Goal: Information Seeking & Learning: Check status

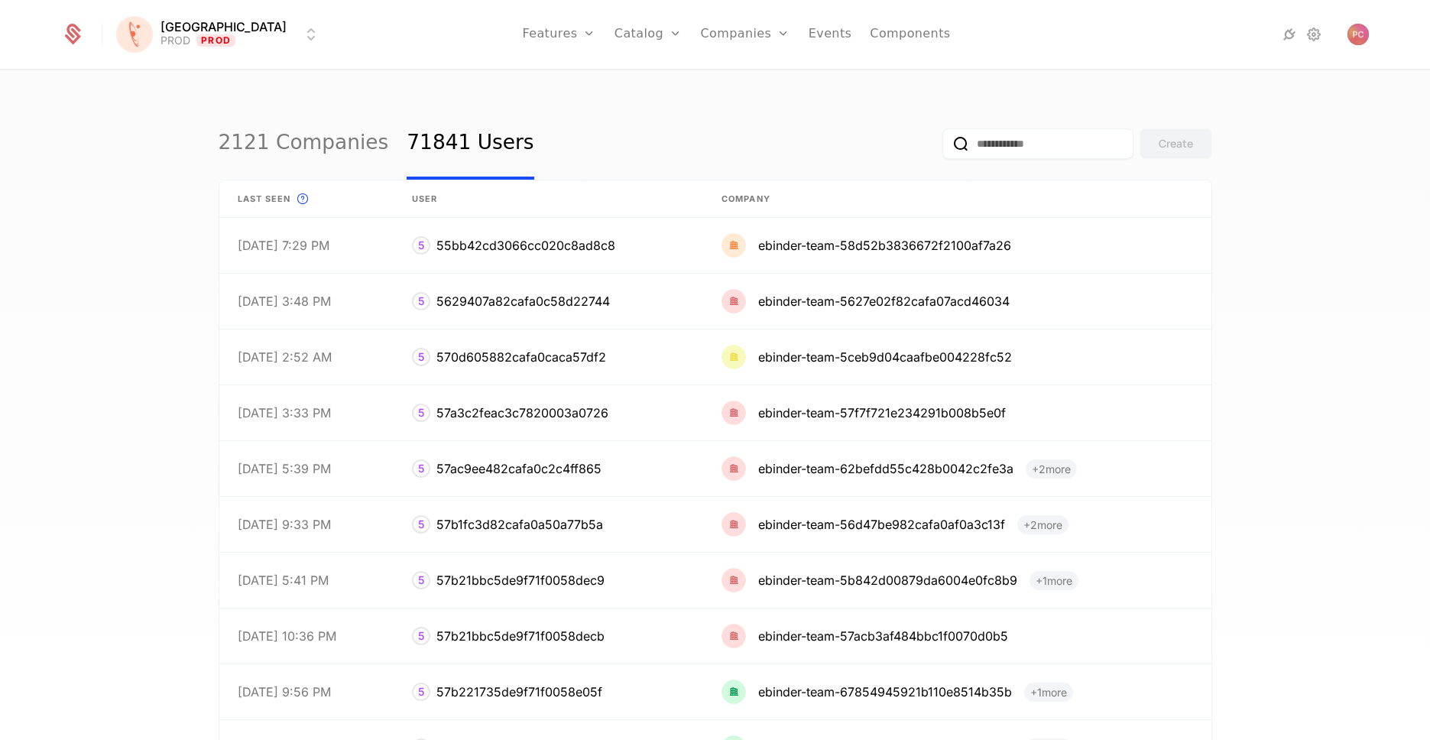
click at [228, 40] on html "[PERSON_NAME] PROD Prod Features Features Flags Catalog Plans Add Ons Credits C…" at bounding box center [715, 370] width 1430 height 740
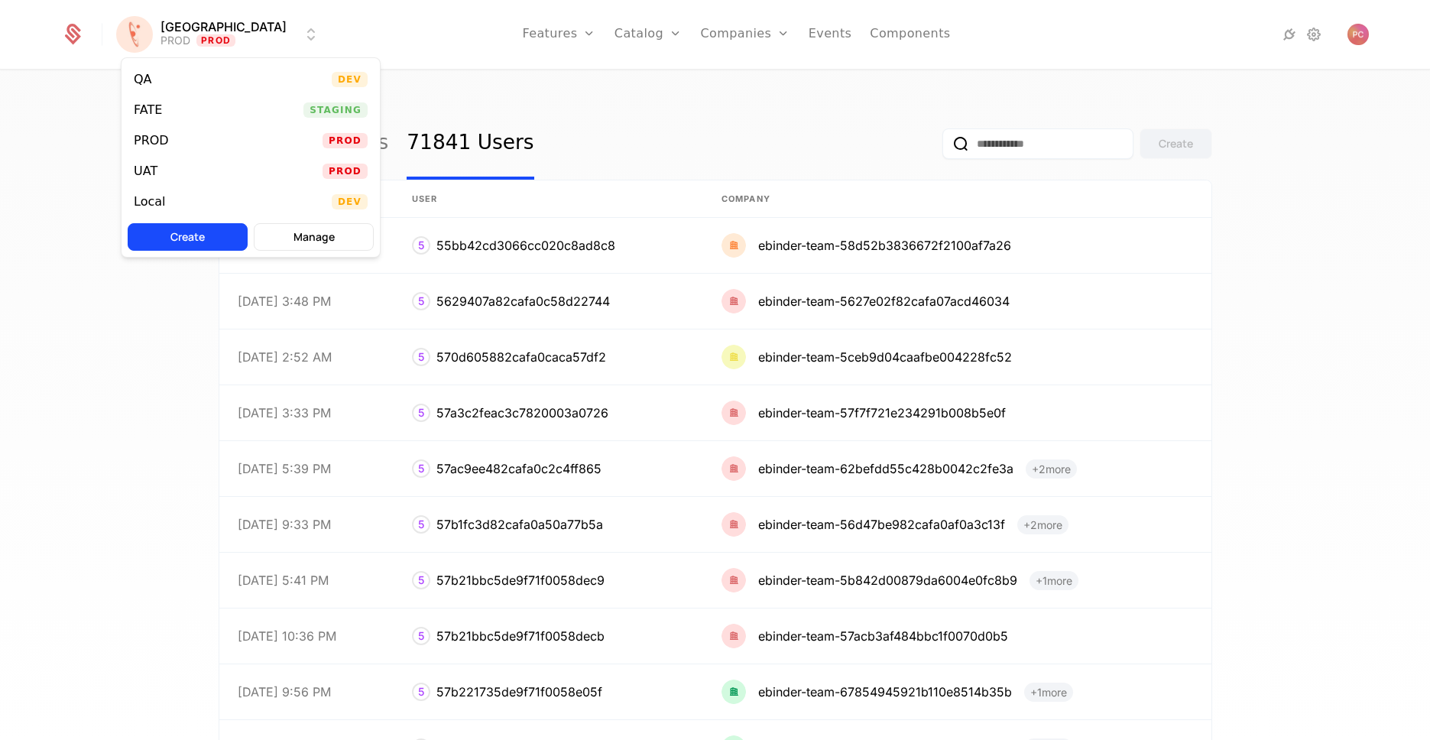
click at [197, 171] on div "UAT Prod" at bounding box center [251, 171] width 258 height 31
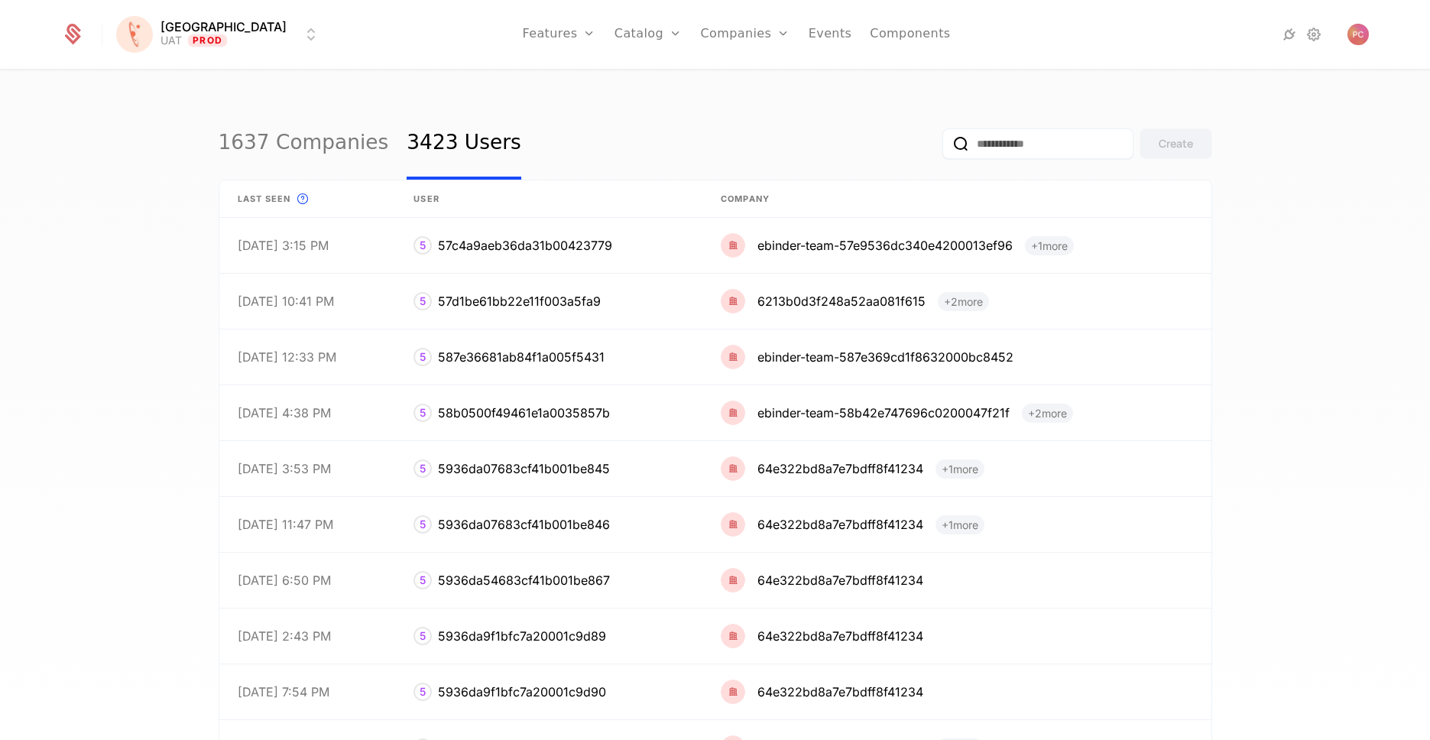
click at [305, 151] on link "1637 Companies" at bounding box center [304, 144] width 170 height 72
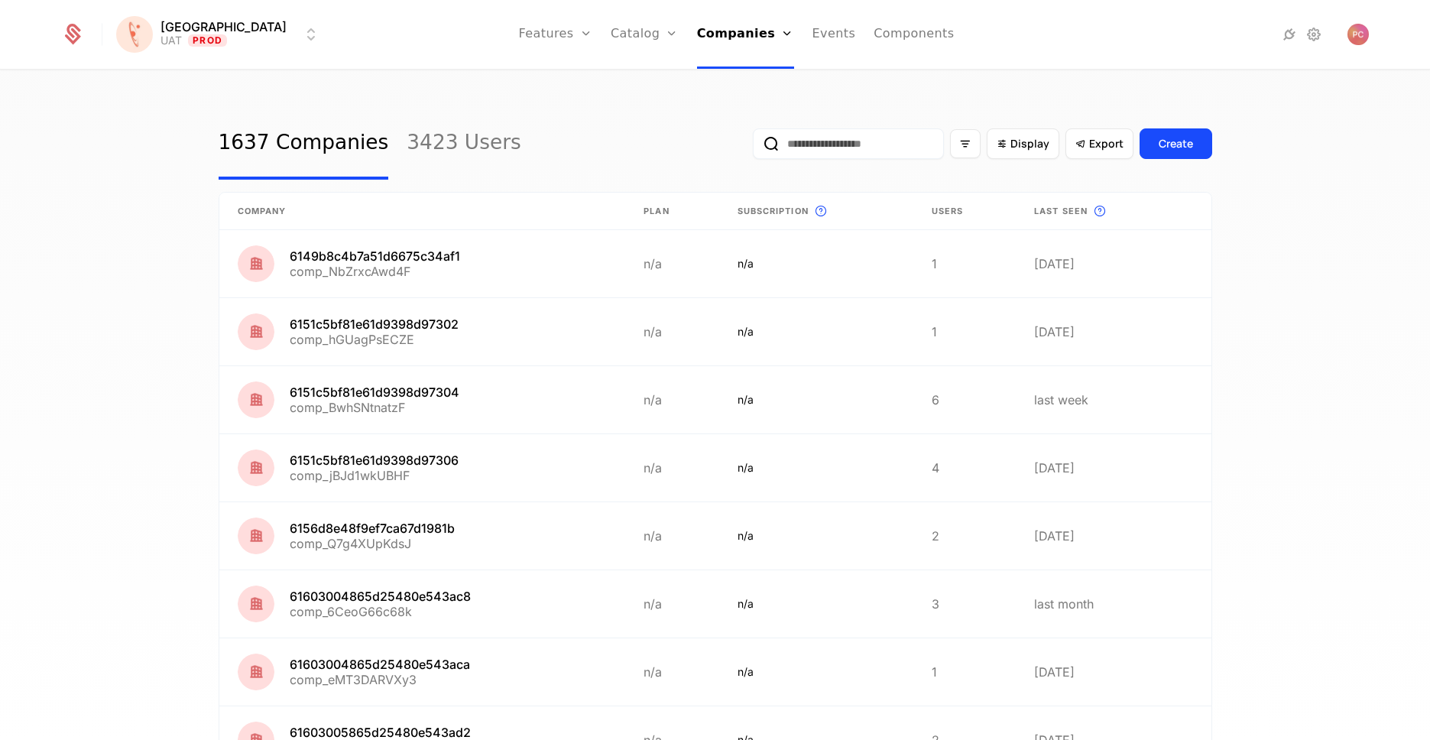
click at [543, 81] on link "Features" at bounding box center [572, 75] width 70 height 12
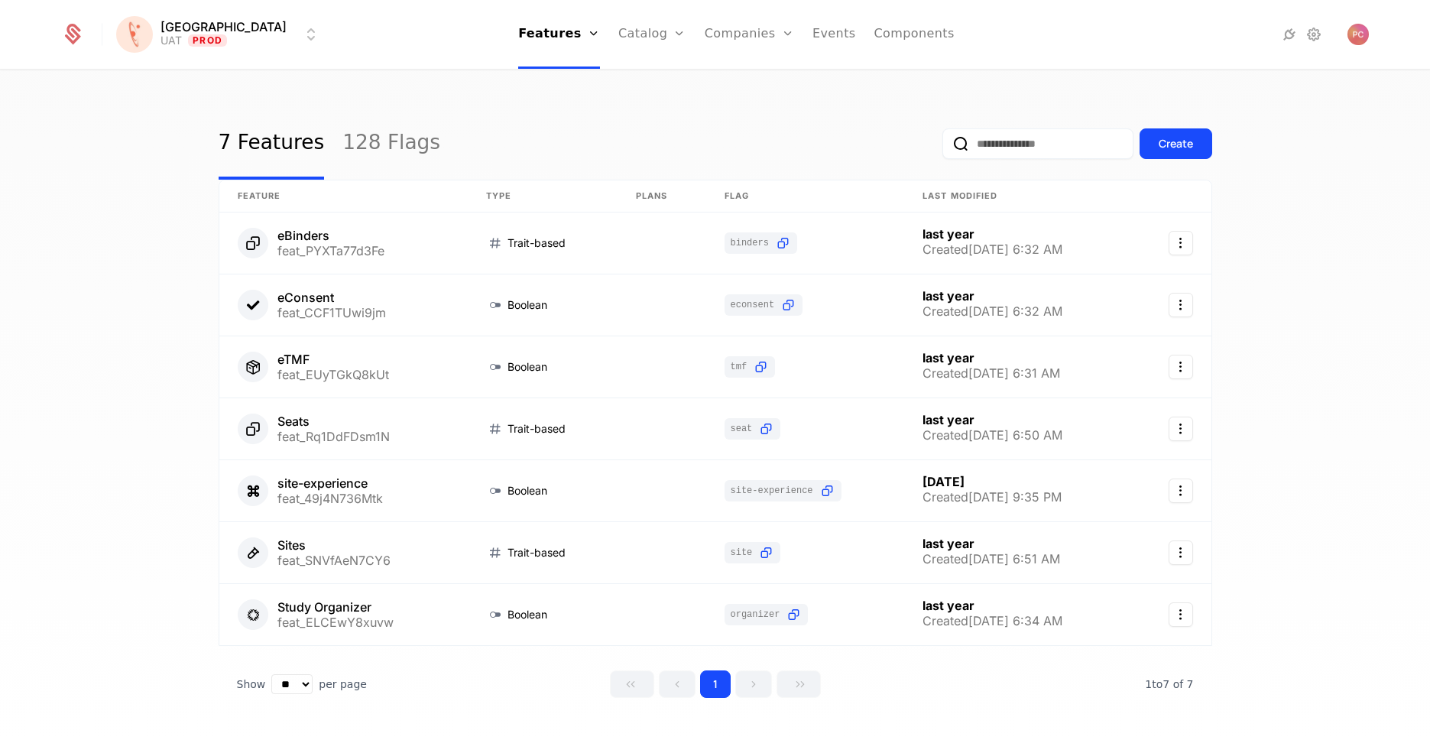
drag, startPoint x: 409, startPoint y: 130, endPoint x: 372, endPoint y: 153, distance: 43.3
click at [400, 135] on div "7 Features 128 Flags Create" at bounding box center [716, 144] width 994 height 72
click at [372, 153] on link "128 Flags" at bounding box center [391, 144] width 98 height 72
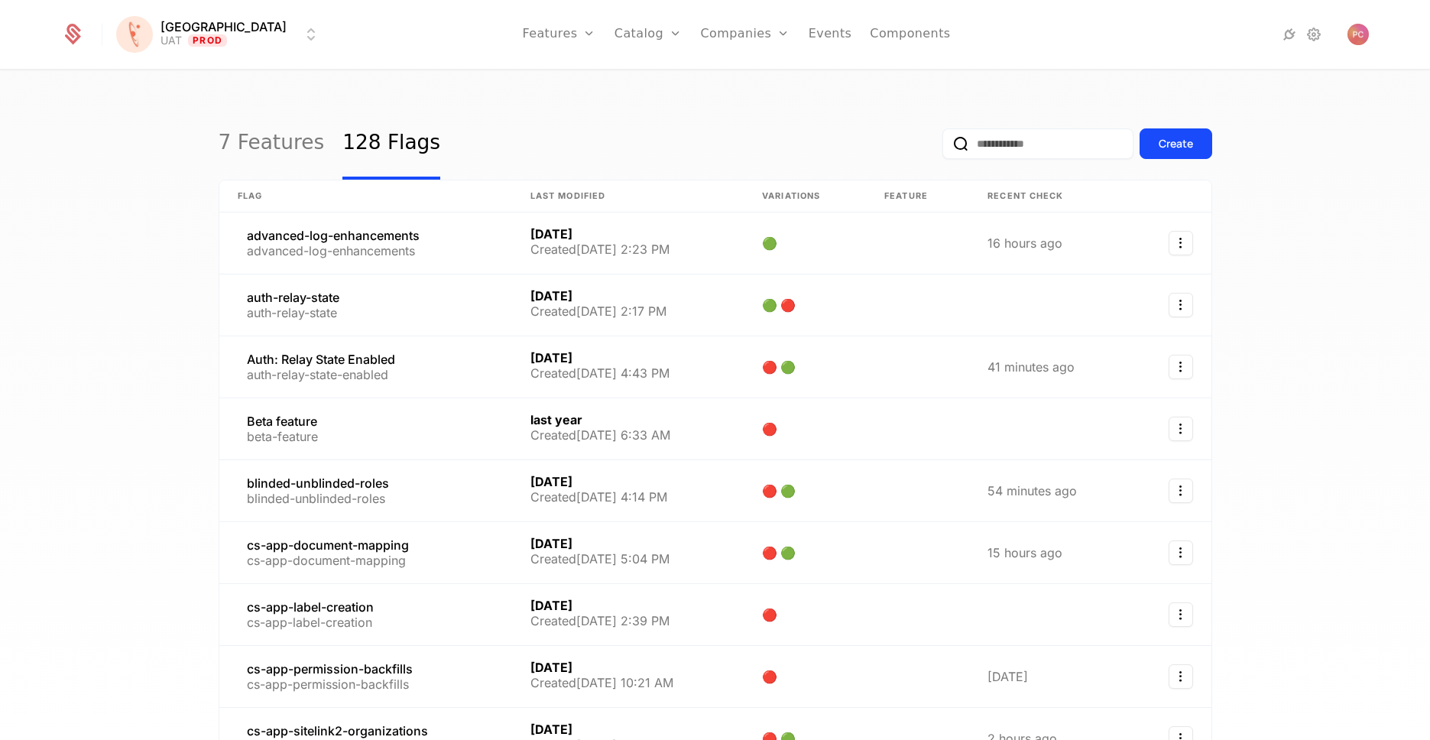
click at [1002, 154] on input "email" at bounding box center [1037, 143] width 191 height 31
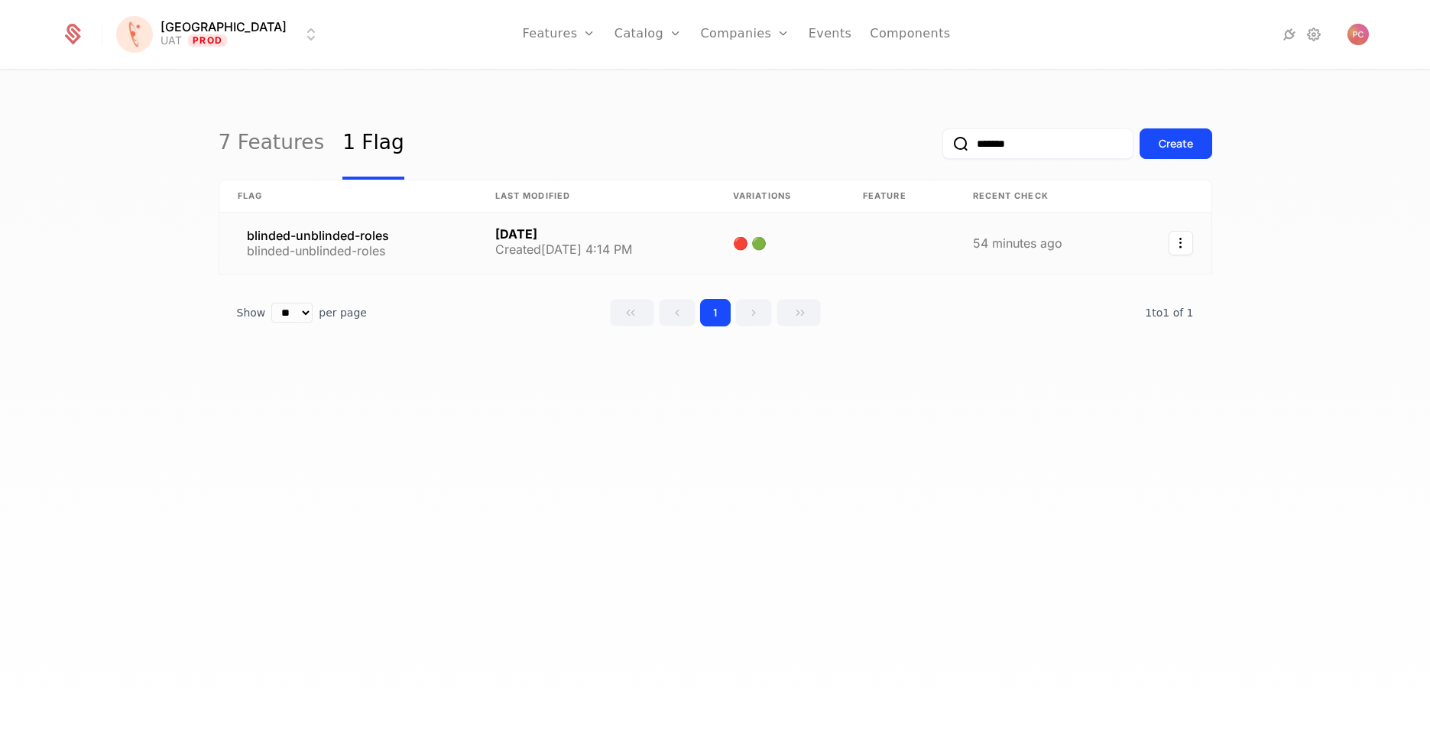
type input "*******"
click at [351, 234] on link at bounding box center [348, 242] width 258 height 61
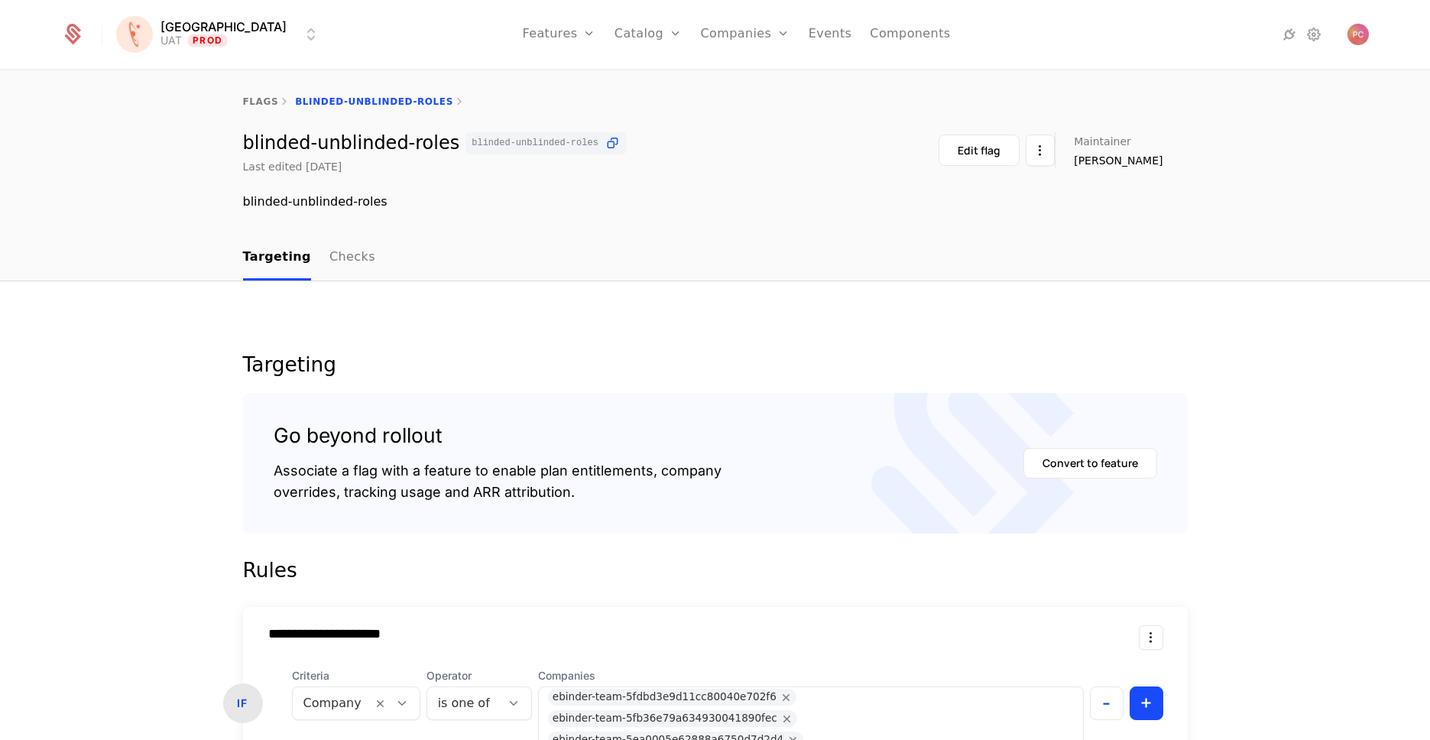
click at [329, 257] on link "Checks" at bounding box center [352, 257] width 46 height 45
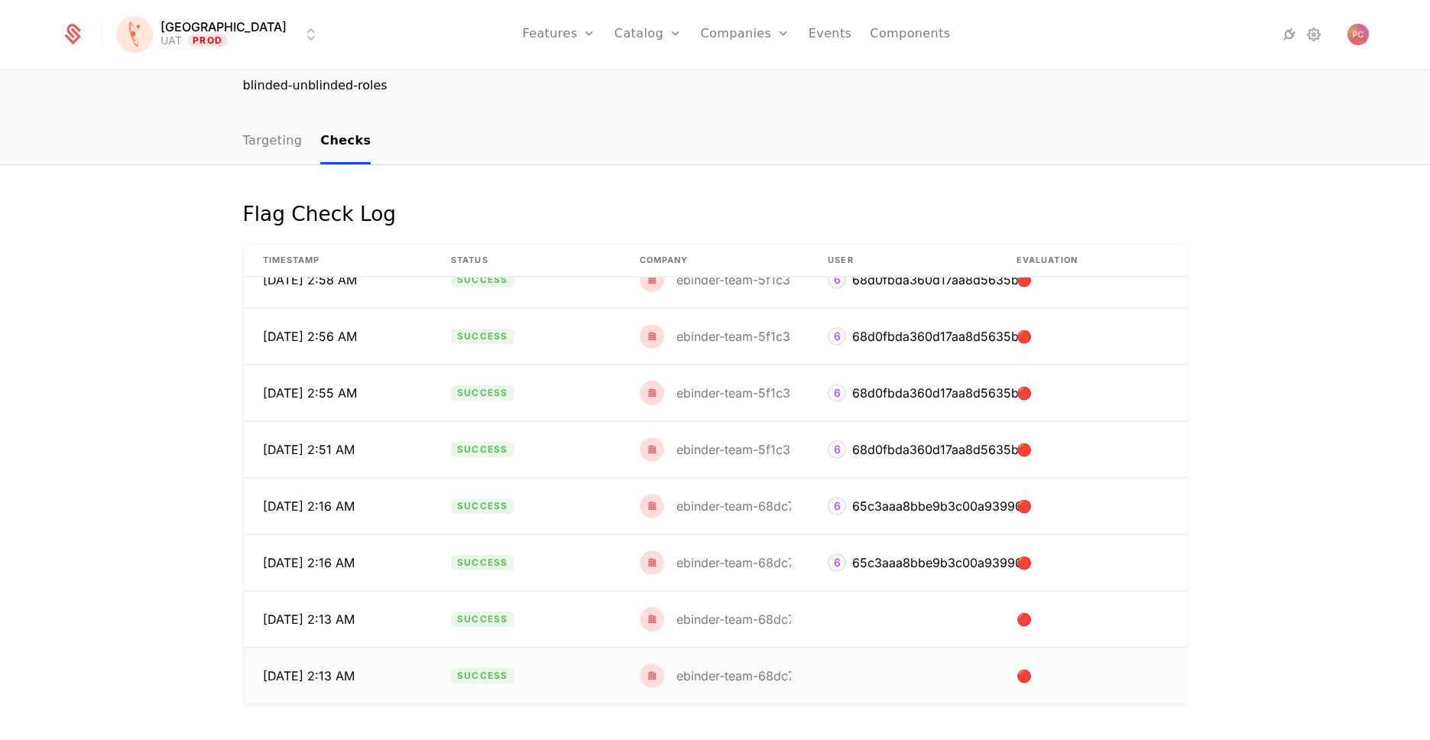
scroll to position [726, 0]
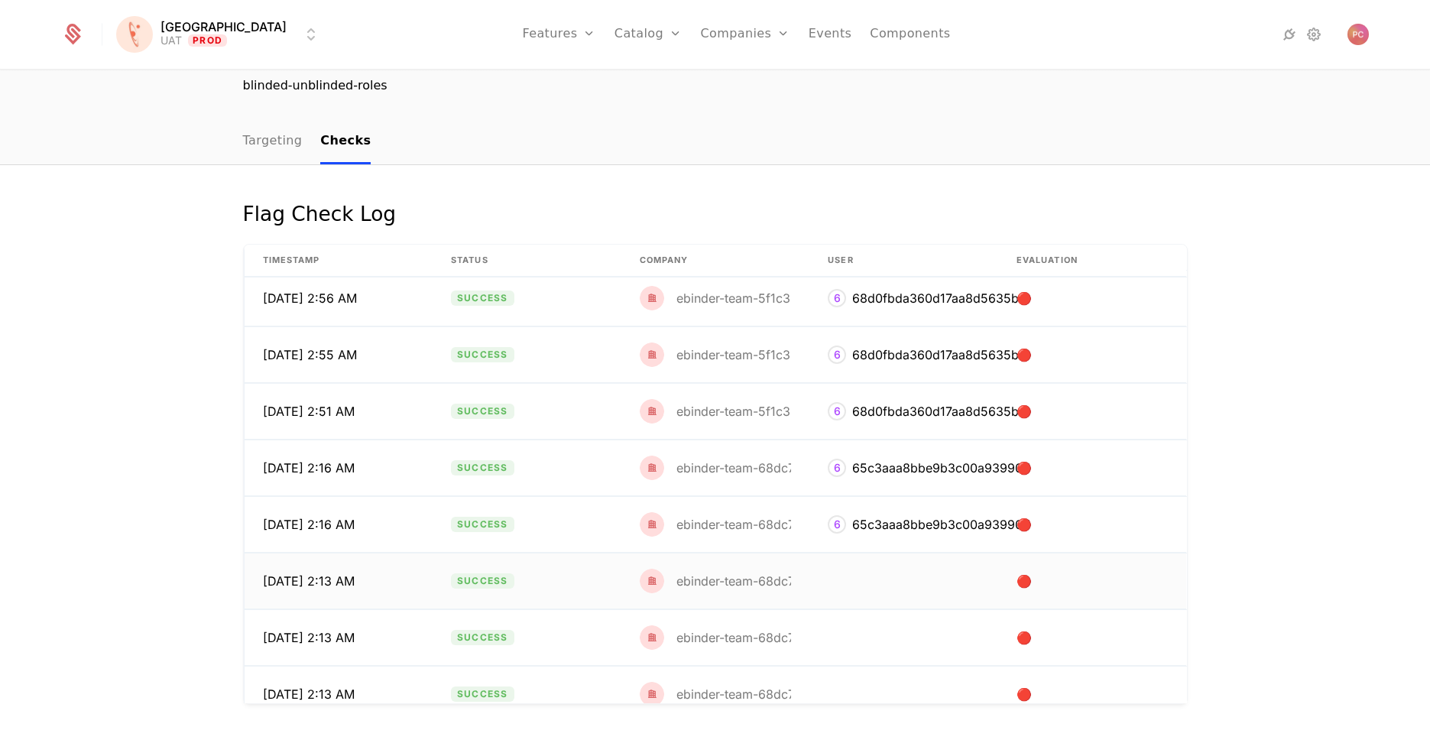
click at [762, 587] on div "ebinder-team-68dc700637c95e207a3ce5b0" at bounding box center [804, 581] width 257 height 12
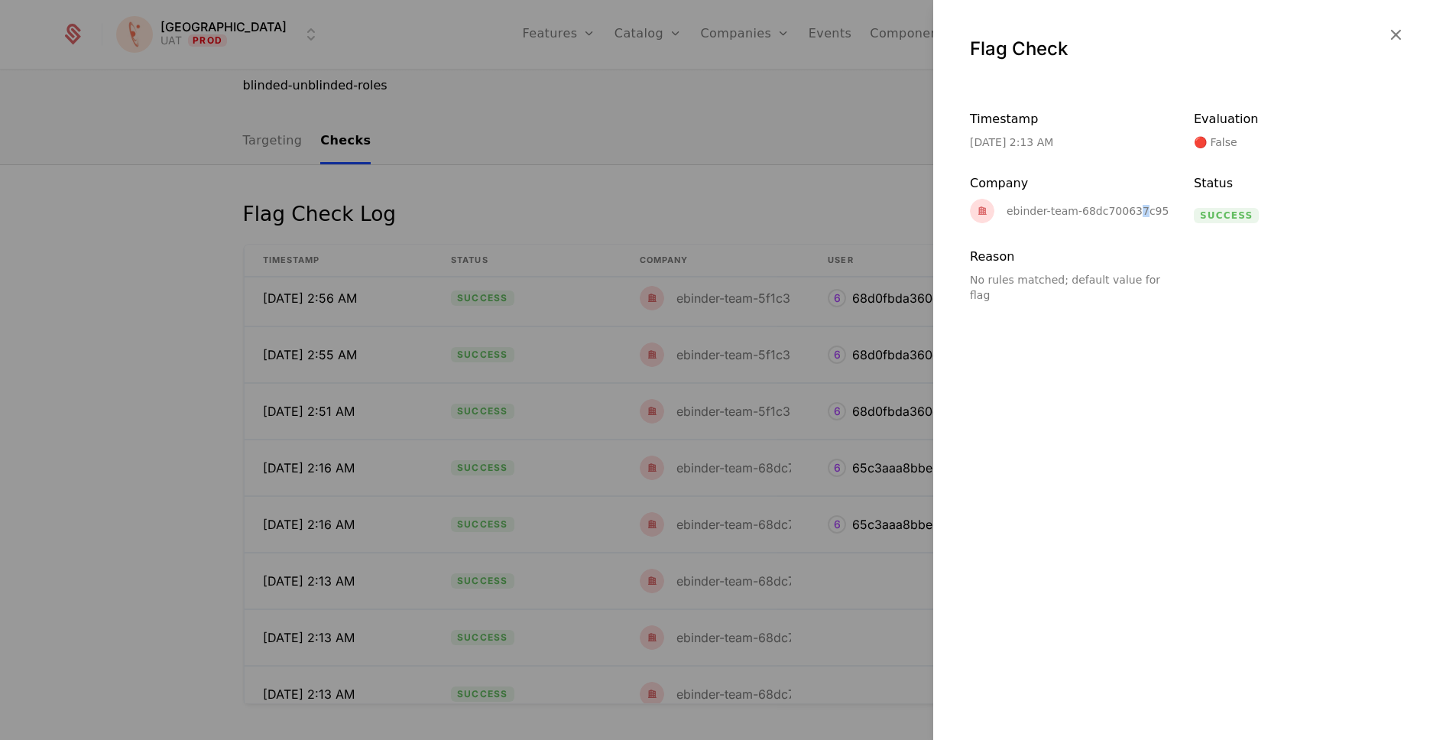
click at [1136, 216] on div "ebinder-team-68dc700637c95e207a3ce5b0" at bounding box center [1124, 211] width 235 height 11
drag, startPoint x: 932, startPoint y: 297, endPoint x: 1062, endPoint y: 235, distance: 144.2
click at [933, 297] on div "Flag Check Timestamp [DATE] 2:13 AM Evaluation 🔴 False Company ebinder-team-68d…" at bounding box center [715, 370] width 1430 height 740
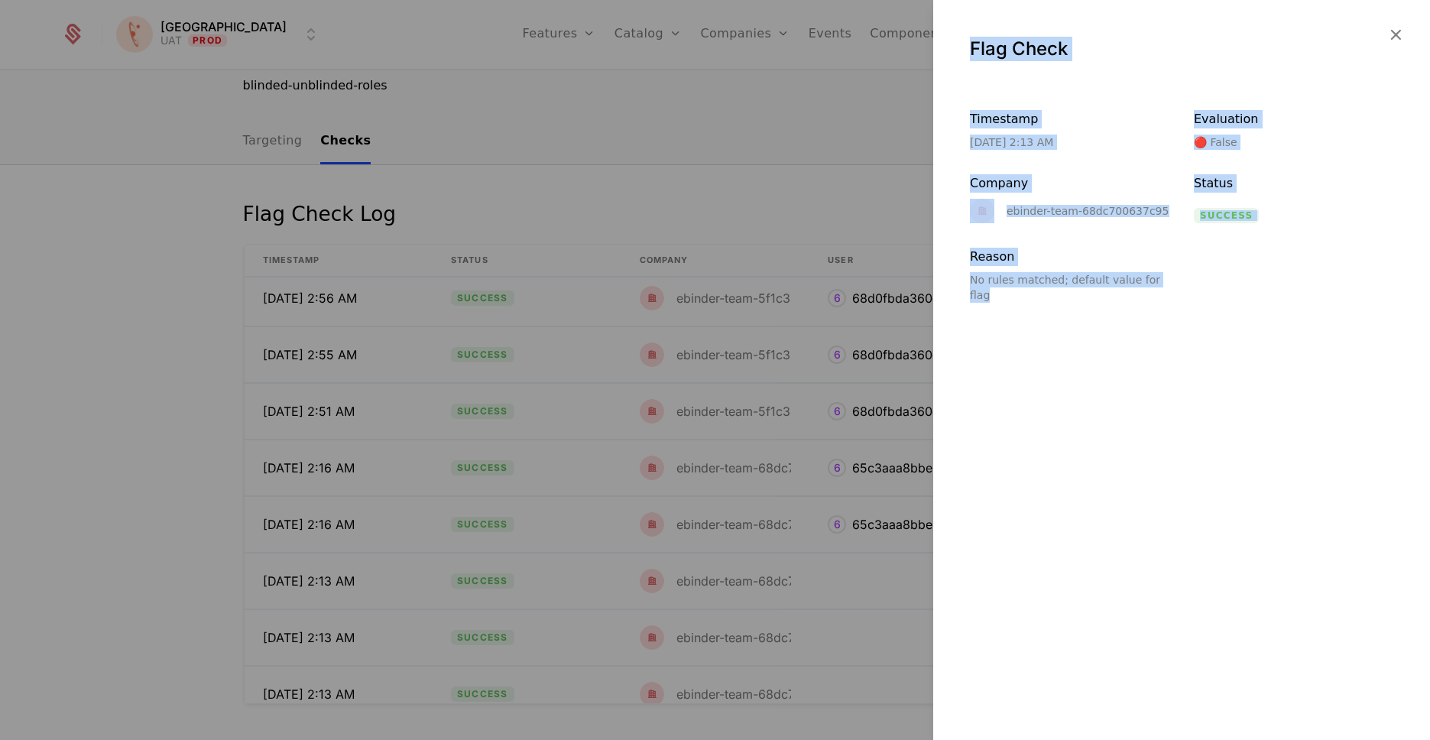
click at [1105, 210] on div "ebinder-team-68dc700637c95e207a3ce5b0" at bounding box center [1124, 211] width 235 height 11
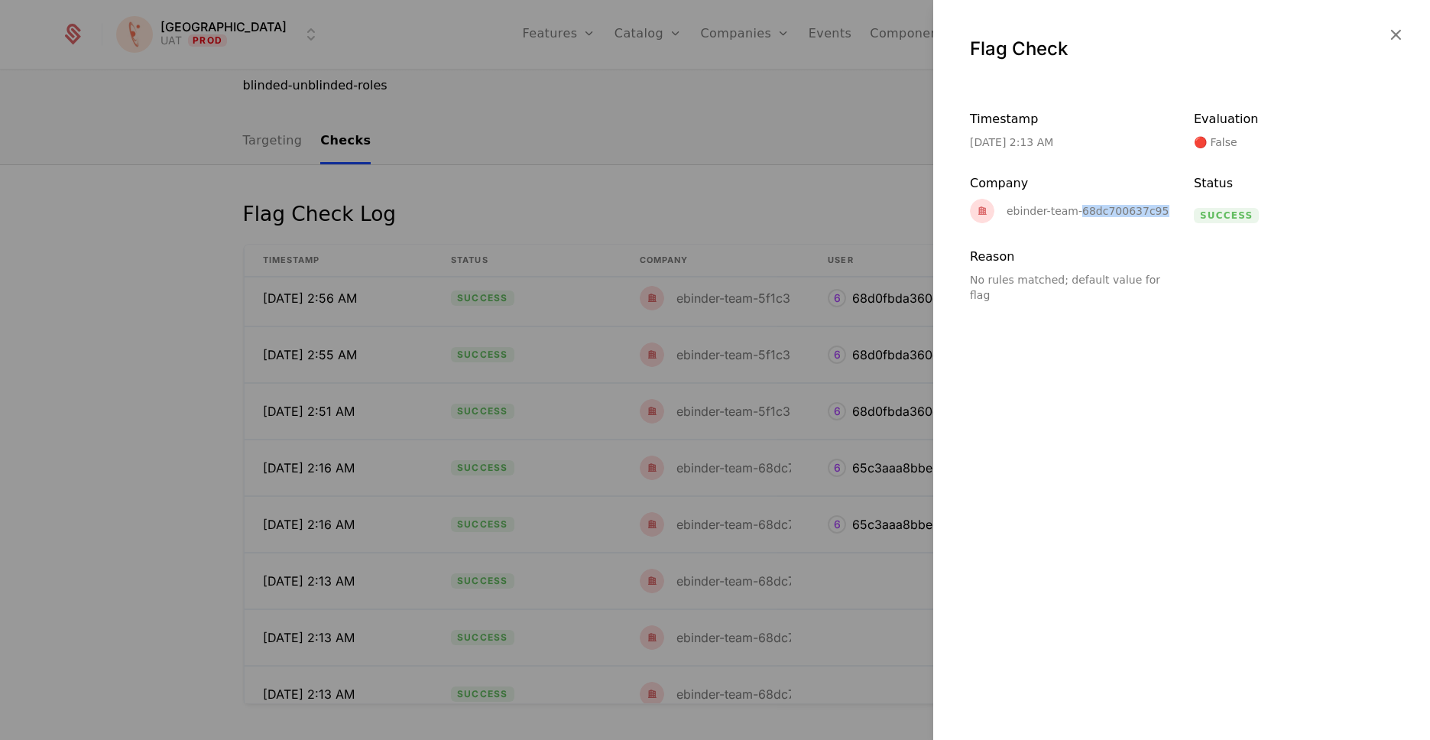
click at [1105, 210] on div "ebinder-team-68dc700637c95e207a3ce5b0" at bounding box center [1124, 211] width 235 height 11
click at [1117, 209] on div "ebinder-team-68dc700637c95e207a3ce5b0" at bounding box center [1124, 211] width 235 height 11
click at [1133, 209] on div "ebinder-team-68dc700637c95e207a3ce5b0" at bounding box center [1124, 211] width 235 height 11
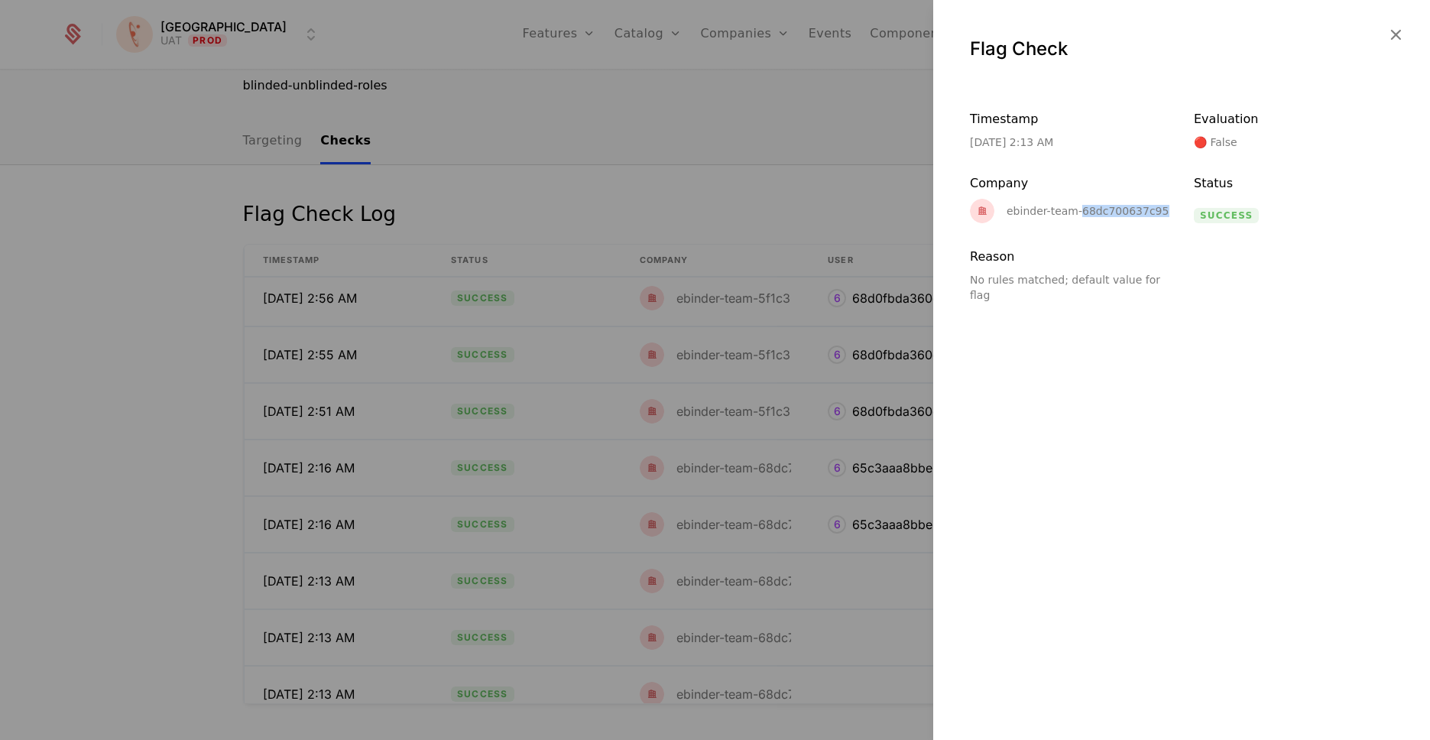
click at [1393, 28] on icon "button" at bounding box center [1396, 34] width 20 height 20
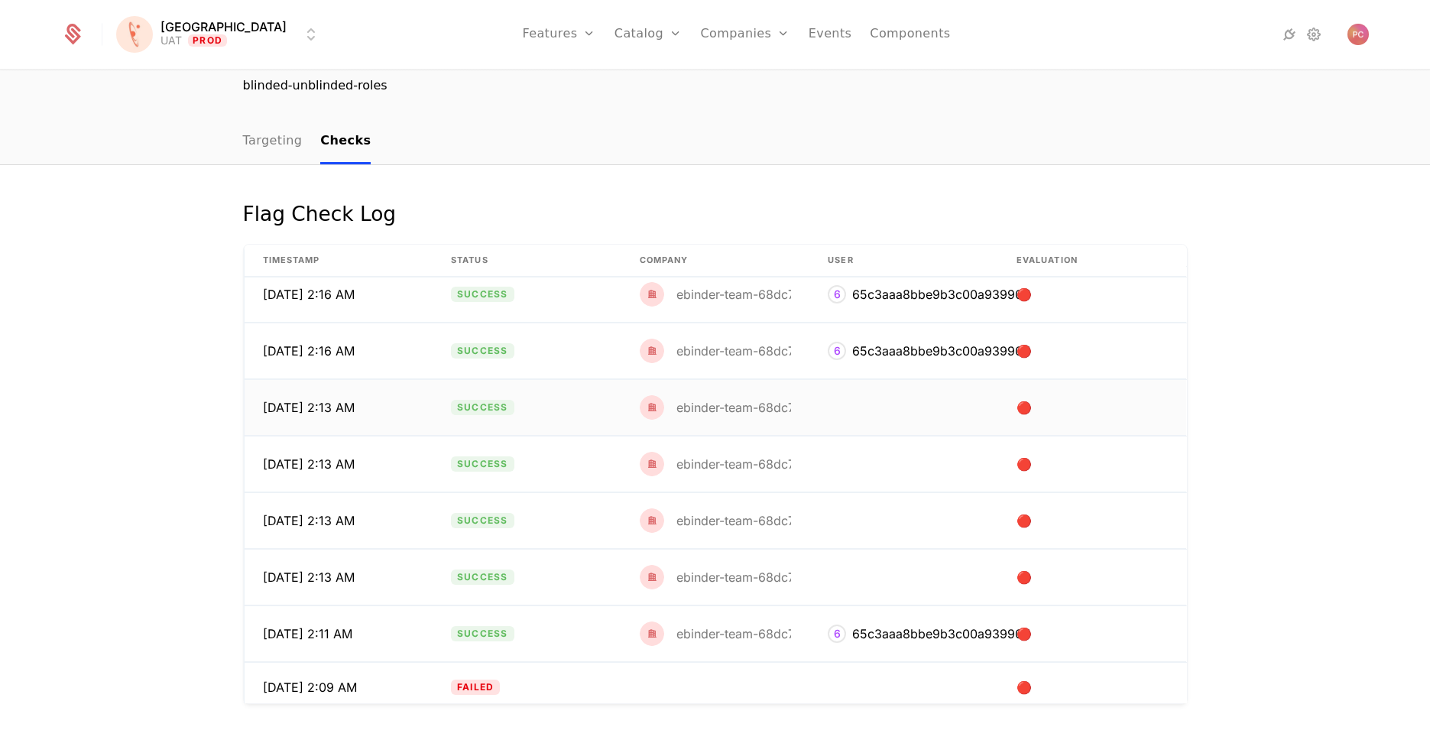
scroll to position [978, 0]
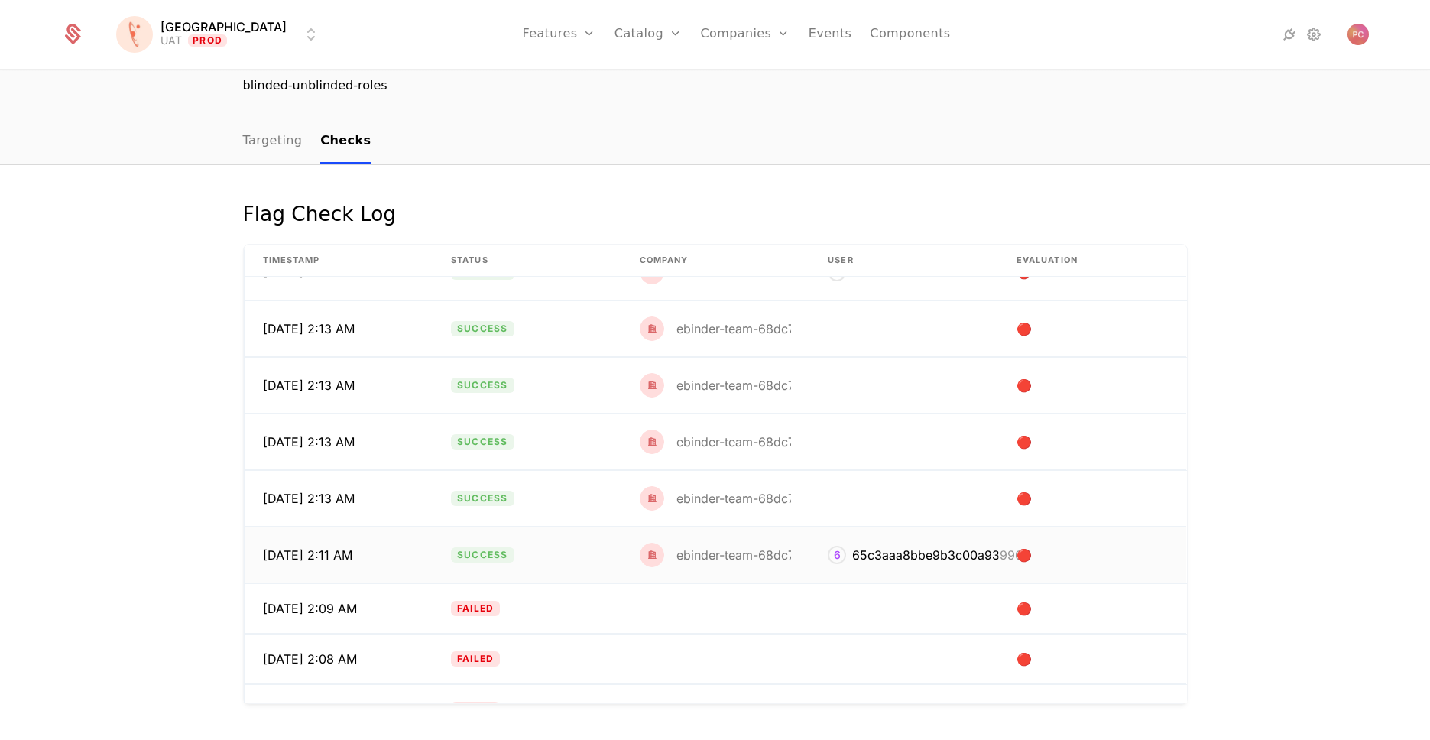
click at [859, 553] on div "65c3aaa8bbe9b3c00a93990d" at bounding box center [941, 555] width 178 height 18
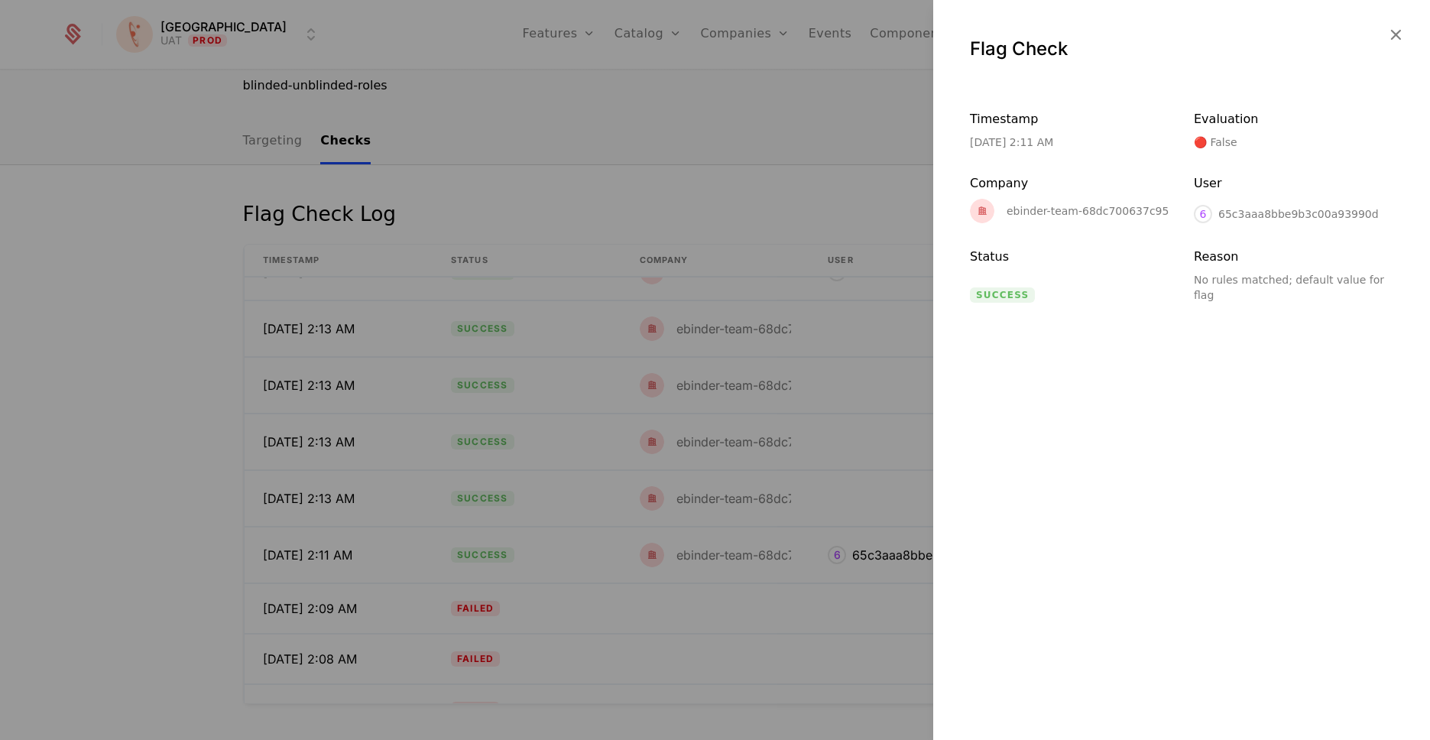
click at [1396, 37] on icon "button" at bounding box center [1396, 34] width 20 height 20
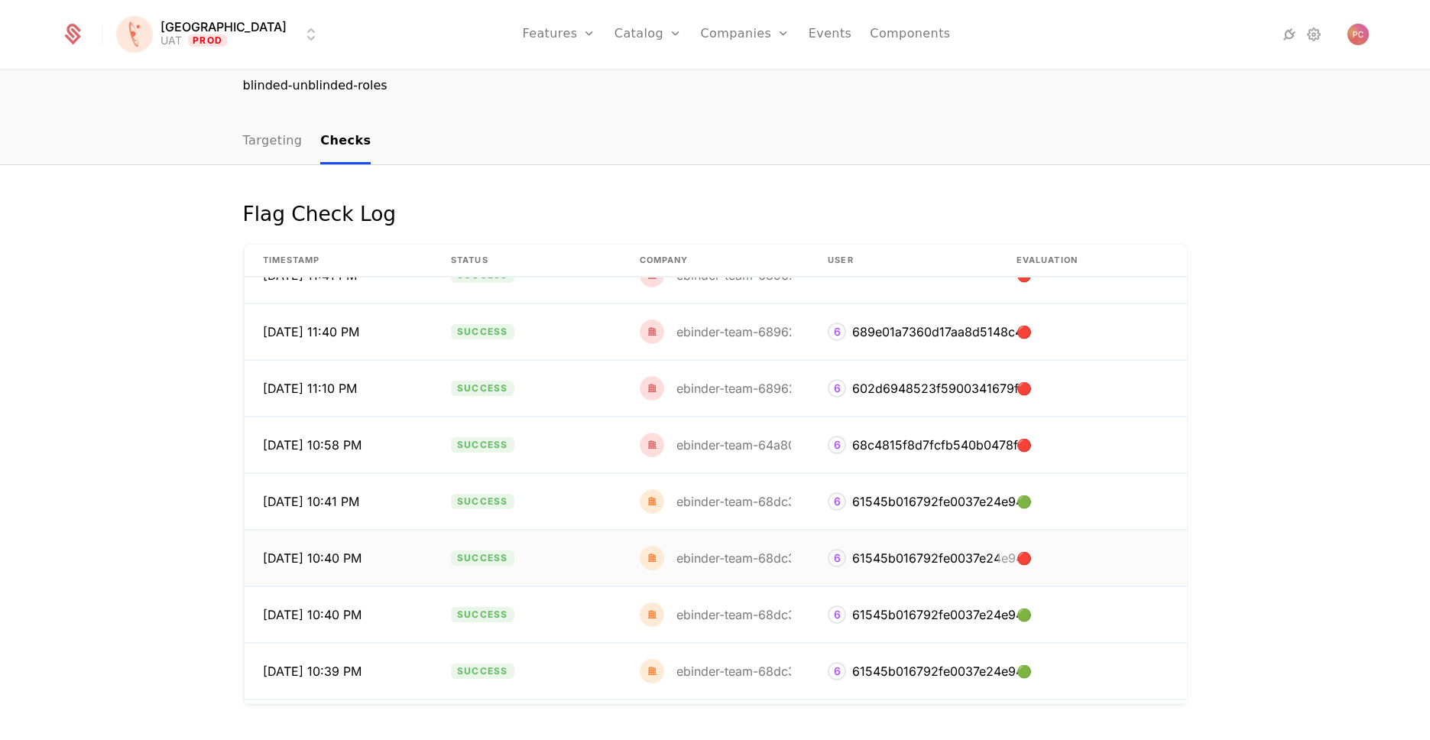
scroll to position [10502, 0]
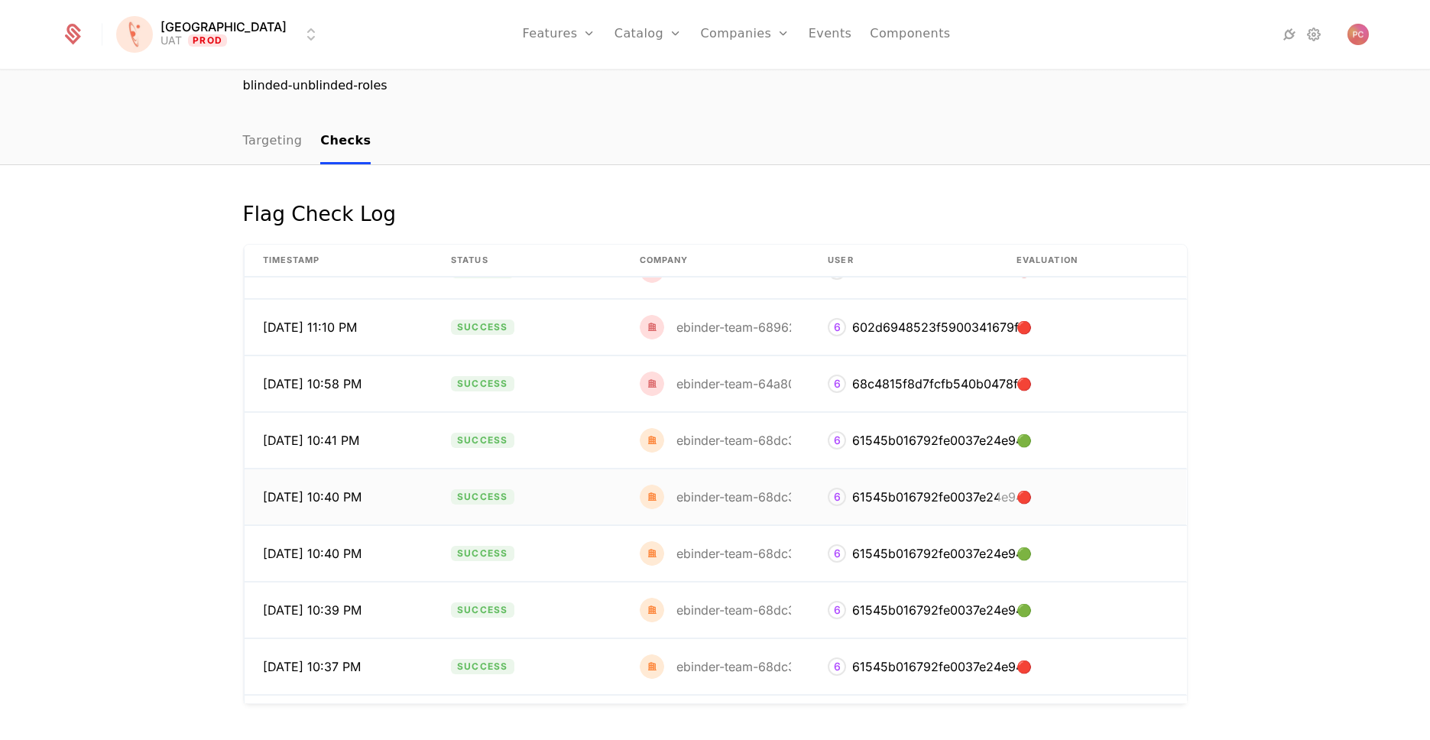
click at [731, 497] on div "ebinder-team-68dc3c8737c95e207a3803fd" at bounding box center [803, 497] width 254 height 12
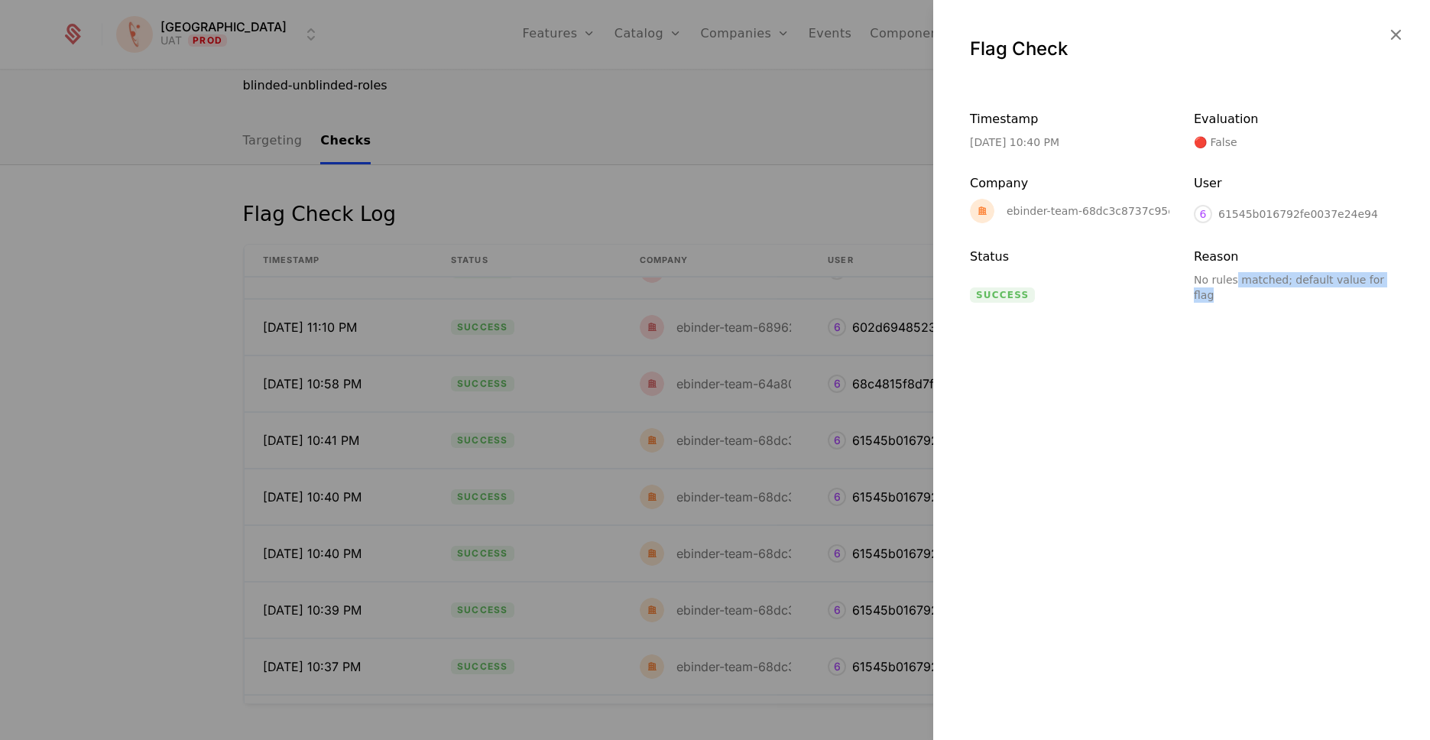
drag, startPoint x: 1235, startPoint y: 278, endPoint x: 1360, endPoint y: 350, distance: 144.5
click at [1360, 350] on div "Flag Check Timestamp [DATE] 10:40 PM Evaluation 🔴 False Company ebinder-team-68…" at bounding box center [1181, 370] width 497 height 740
drag, startPoint x: 1120, startPoint y: 206, endPoint x: 1201, endPoint y: 206, distance: 80.2
click at [1201, 206] on div "Timestamp [DATE] 10:40 PM Evaluation 🔴 False Company ebinder-team-68dc3c8737c95…" at bounding box center [1181, 206] width 423 height 193
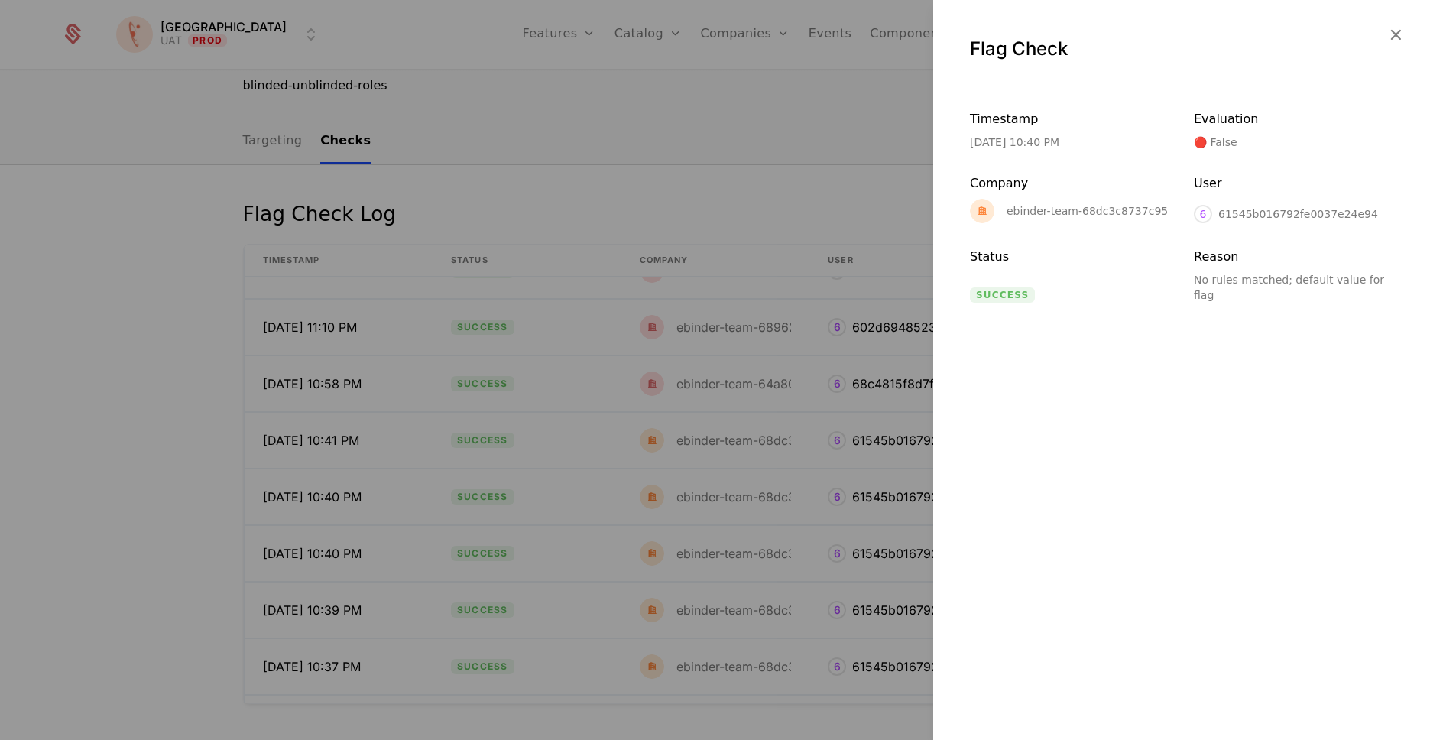
click at [1112, 359] on div "Flag Check Timestamp [DATE] 10:40 PM Evaluation 🔴 False Company ebinder-team-68…" at bounding box center [1181, 370] width 497 height 740
drag, startPoint x: 1117, startPoint y: 206, endPoint x: 1171, endPoint y: 210, distance: 53.6
click at [1175, 210] on div "Timestamp [DATE] 10:40 PM Evaluation 🔴 False Company ebinder-team-68dc3c8737c95…" at bounding box center [1181, 206] width 423 height 193
click at [1162, 212] on div "ebinder-team-68dc3c8737c95e207a3803fd" at bounding box center [1123, 211] width 233 height 11
click at [1396, 33] on icon "button" at bounding box center [1396, 34] width 20 height 20
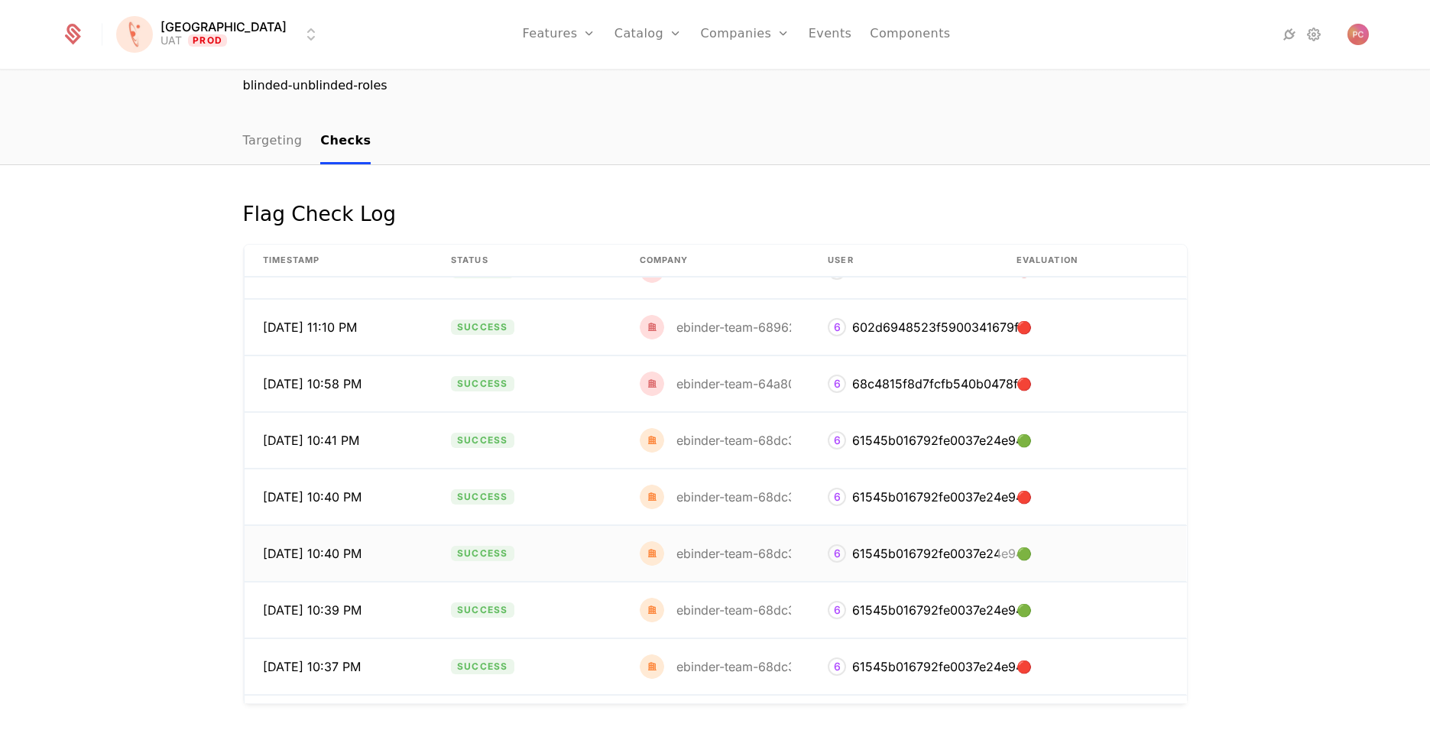
click at [776, 547] on div "ebinder-team-68dc3c8737c95e207a3803fd" at bounding box center [803, 553] width 254 height 12
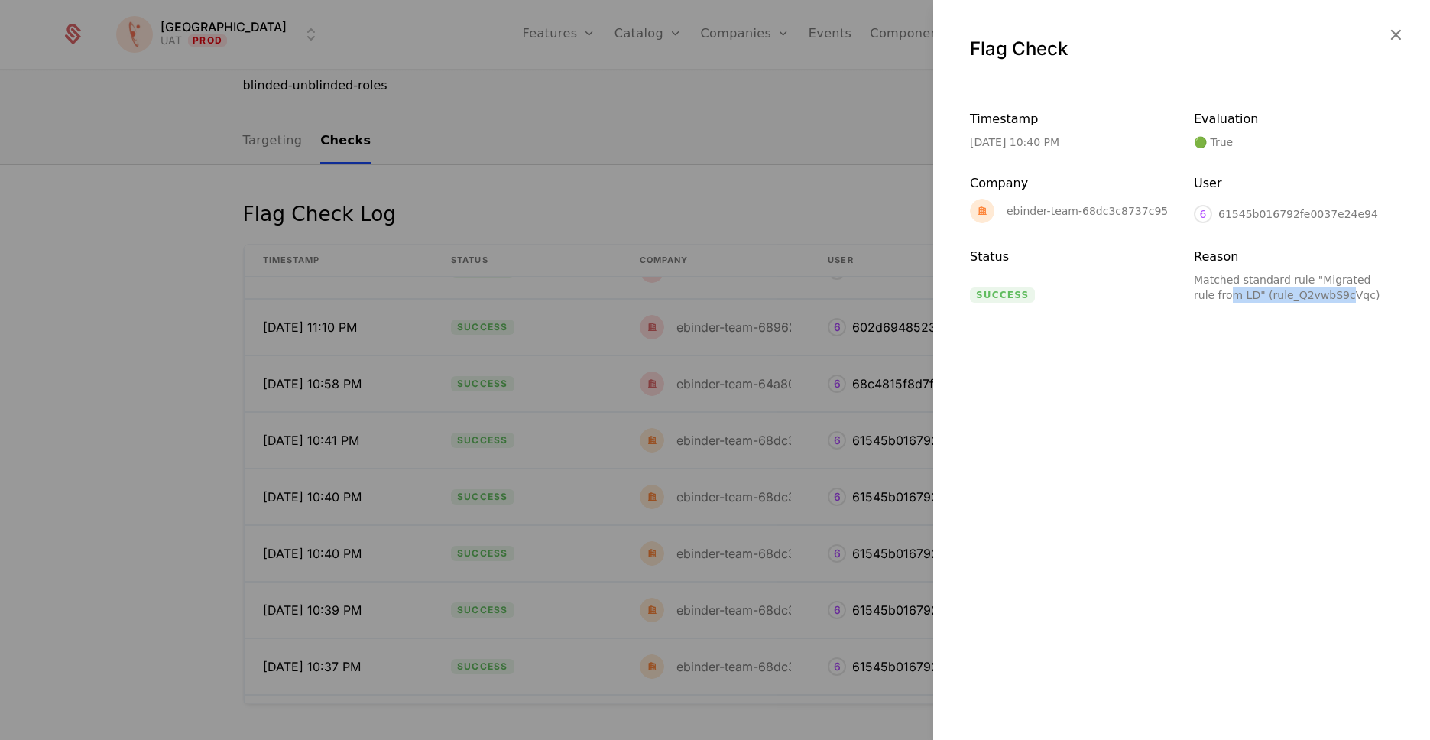
drag, startPoint x: 1210, startPoint y: 288, endPoint x: 1324, endPoint y: 290, distance: 114.7
click at [1324, 290] on div "Matched standard rule "Migrated rule from LD" (rule_Q2vwbS9cVqc)" at bounding box center [1293, 287] width 199 height 31
click at [1308, 290] on div "Matched standard rule "Migrated rule from LD" (rule_Q2vwbS9cVqc)" at bounding box center [1293, 287] width 199 height 31
click at [1319, 293] on div "Matched standard rule "Migrated rule from LD" (rule_Q2vwbS9cVqc)" at bounding box center [1293, 287] width 199 height 31
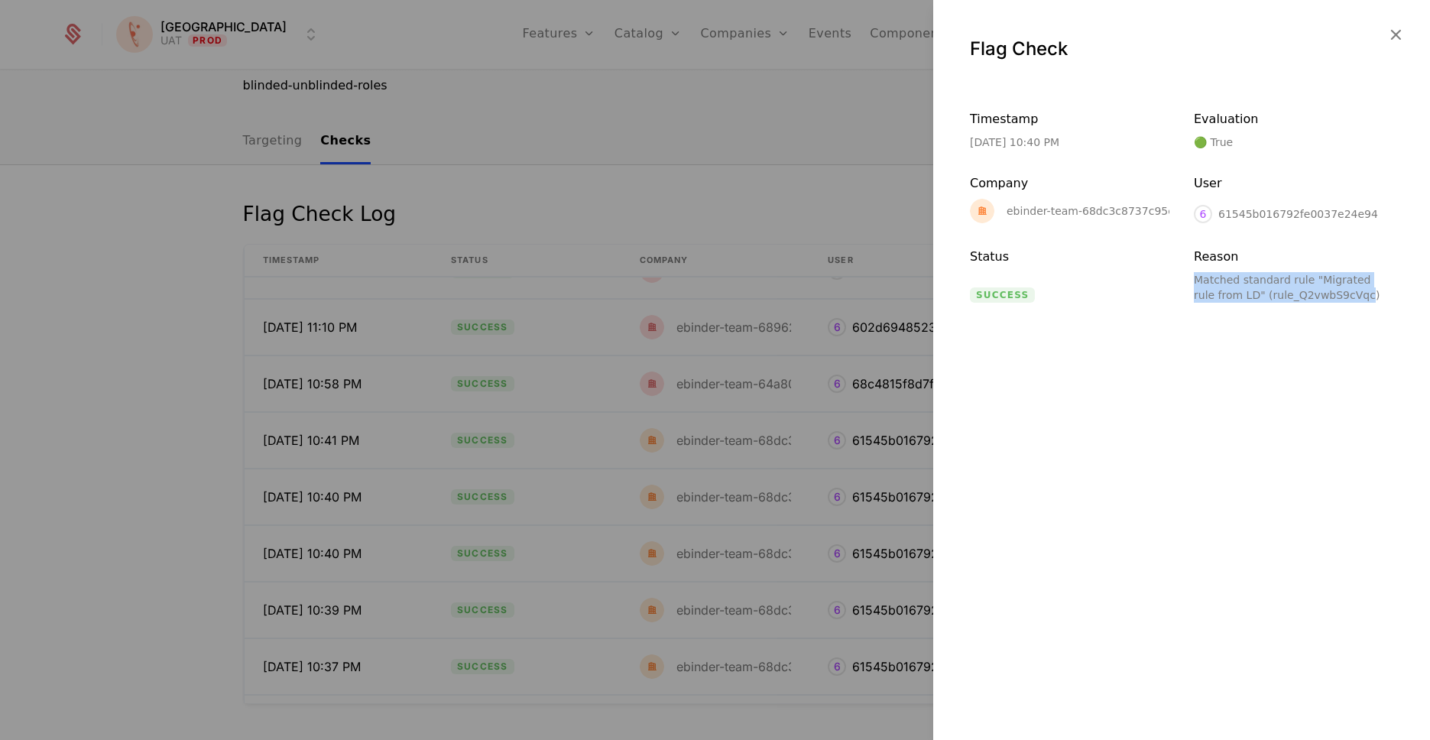
drag, startPoint x: 1339, startPoint y: 297, endPoint x: 1188, endPoint y: 280, distance: 152.2
click at [1188, 280] on div "Timestamp [DATE] 10:40 PM Evaluation 🟢 True Company ebinder-team-68dc3c8737c95e…" at bounding box center [1181, 206] width 423 height 193
click at [1303, 297] on div "Matched standard rule "Migrated rule from LD" (rule_Q2vwbS9cVqc)" at bounding box center [1293, 287] width 199 height 31
click at [1302, 298] on div "Matched standard rule "Migrated rule from LD" (rule_Q2vwbS9cVqc)" at bounding box center [1293, 287] width 199 height 31
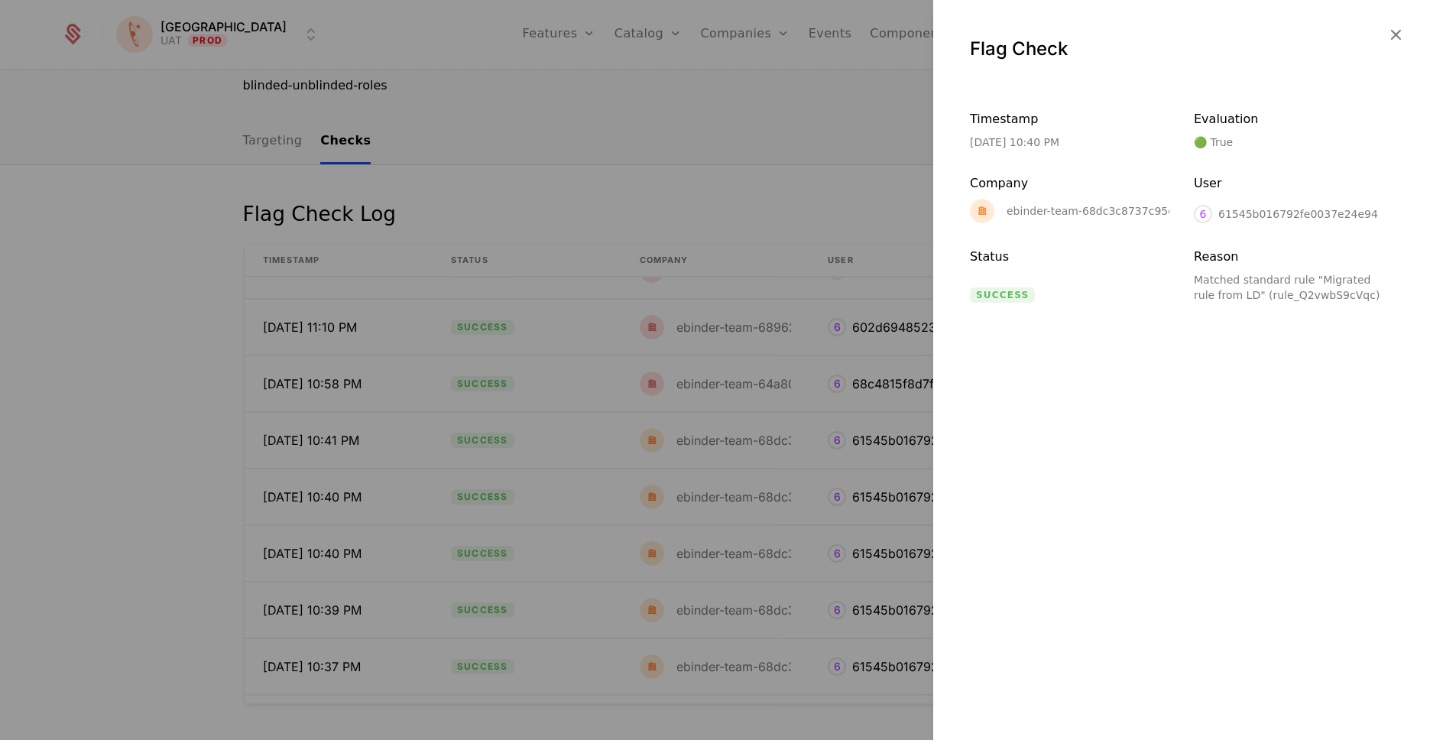
click at [1398, 36] on icon "button" at bounding box center [1396, 34] width 20 height 20
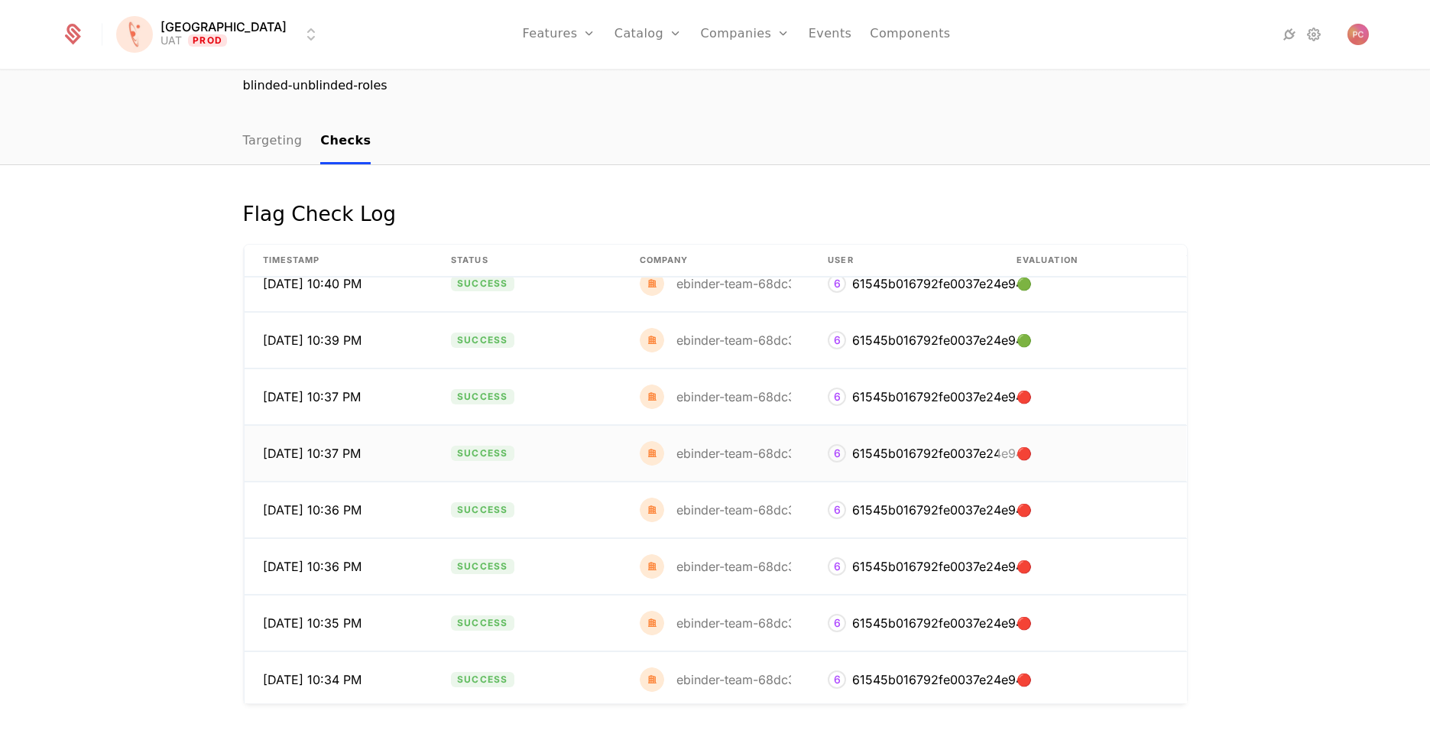
scroll to position [11007, 0]
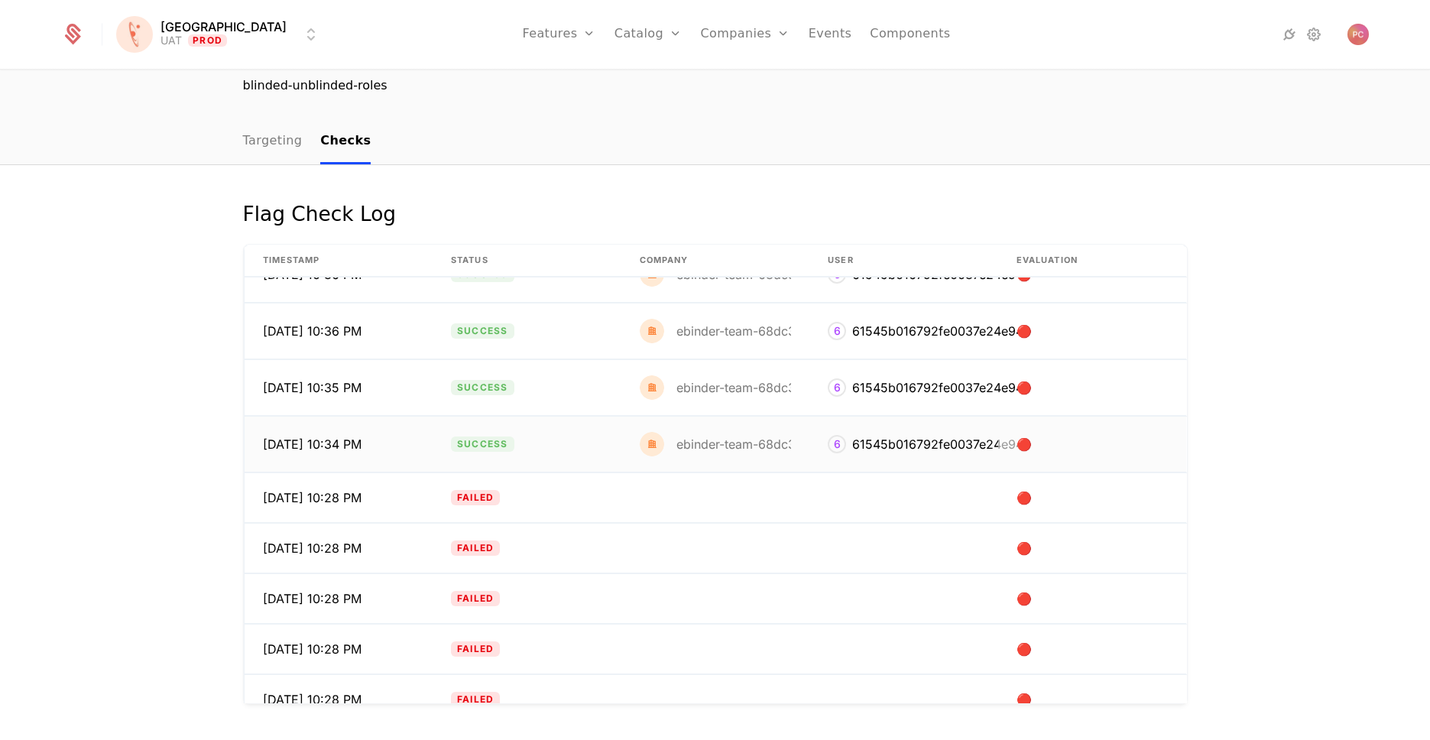
click at [998, 447] on td "🔴" at bounding box center [1092, 445] width 189 height 56
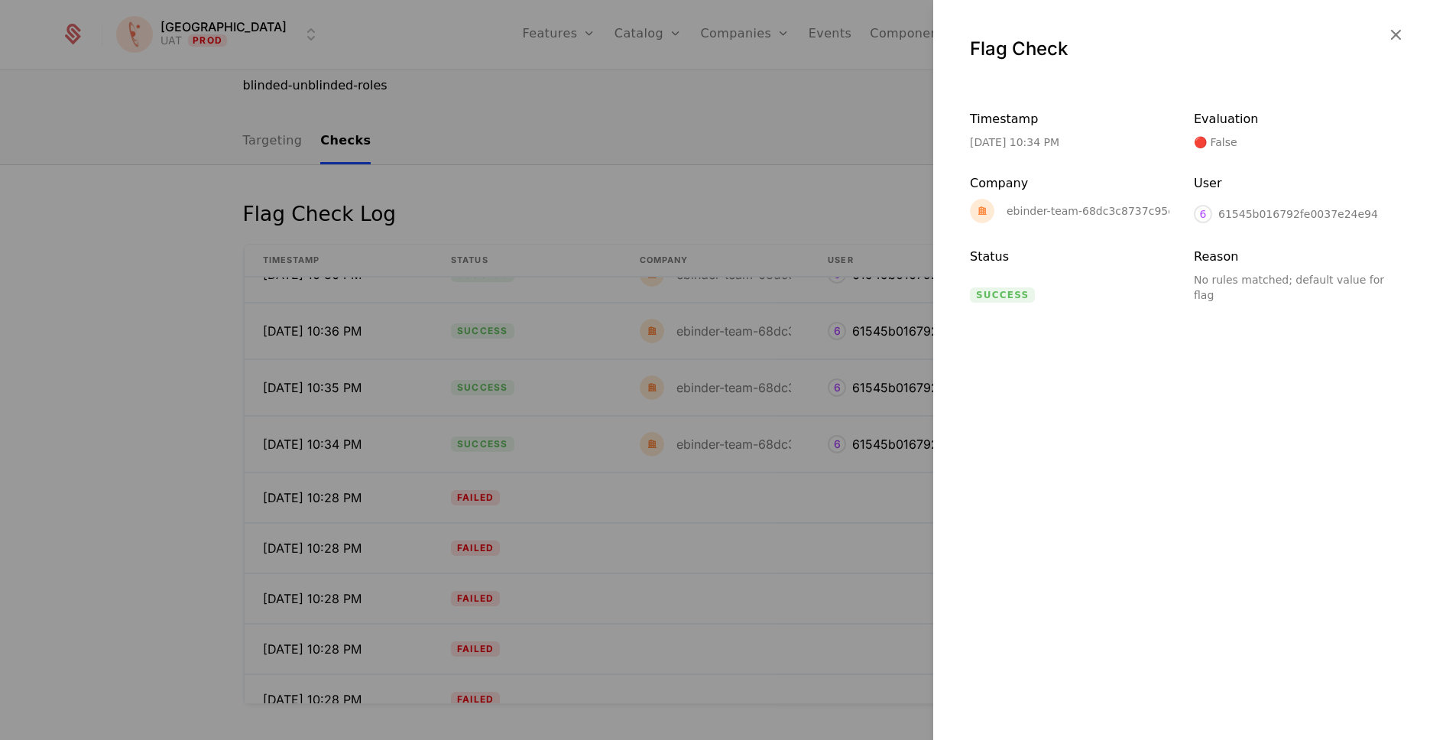
click at [1260, 216] on div "61545b016792fe0037e24e94" at bounding box center [1298, 213] width 160 height 15
click at [1250, 216] on div "61545b016792fe0037e24e94" at bounding box center [1298, 213] width 160 height 15
copy div "61545b016792fe0037e24e94"
click at [1395, 42] on icon "button" at bounding box center [1396, 34] width 20 height 20
